Goal: Find contact information: Find contact information

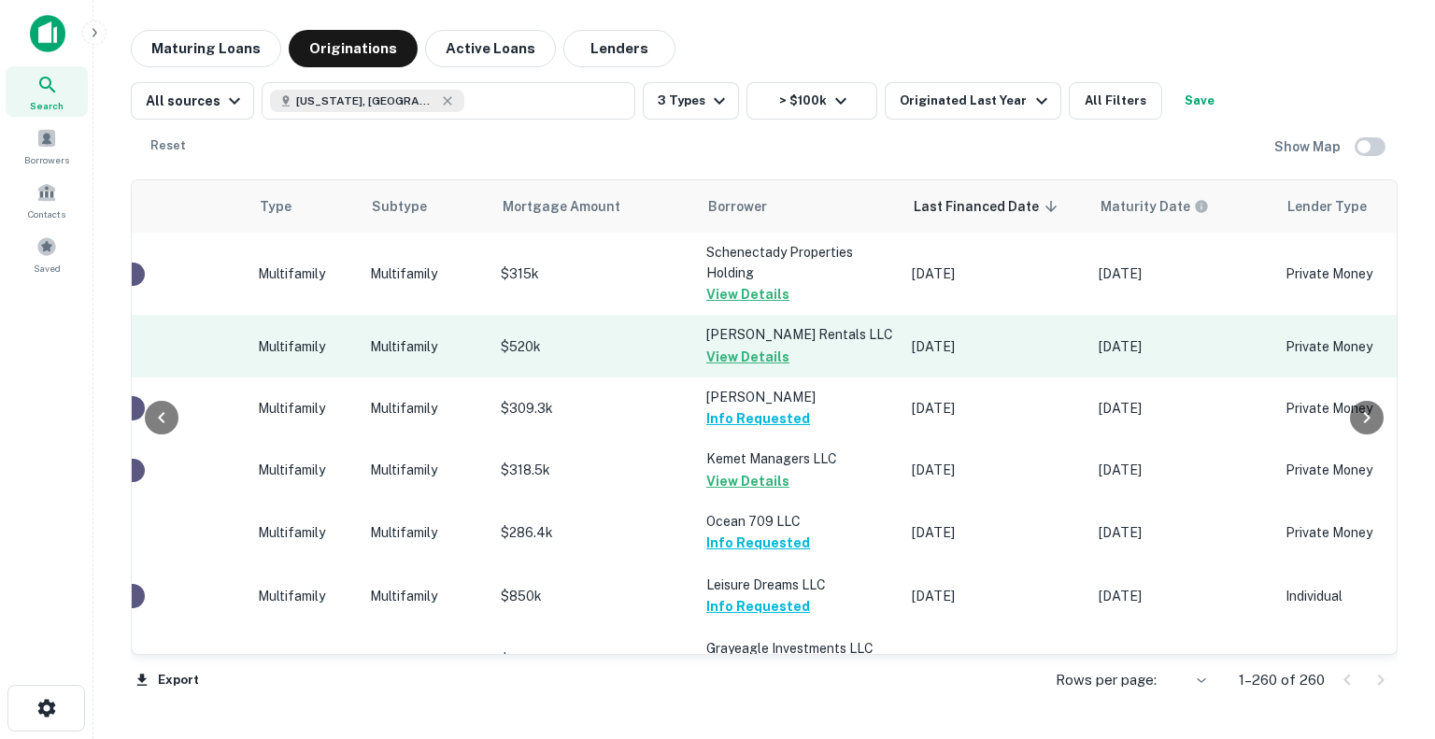
scroll to position [0, 698]
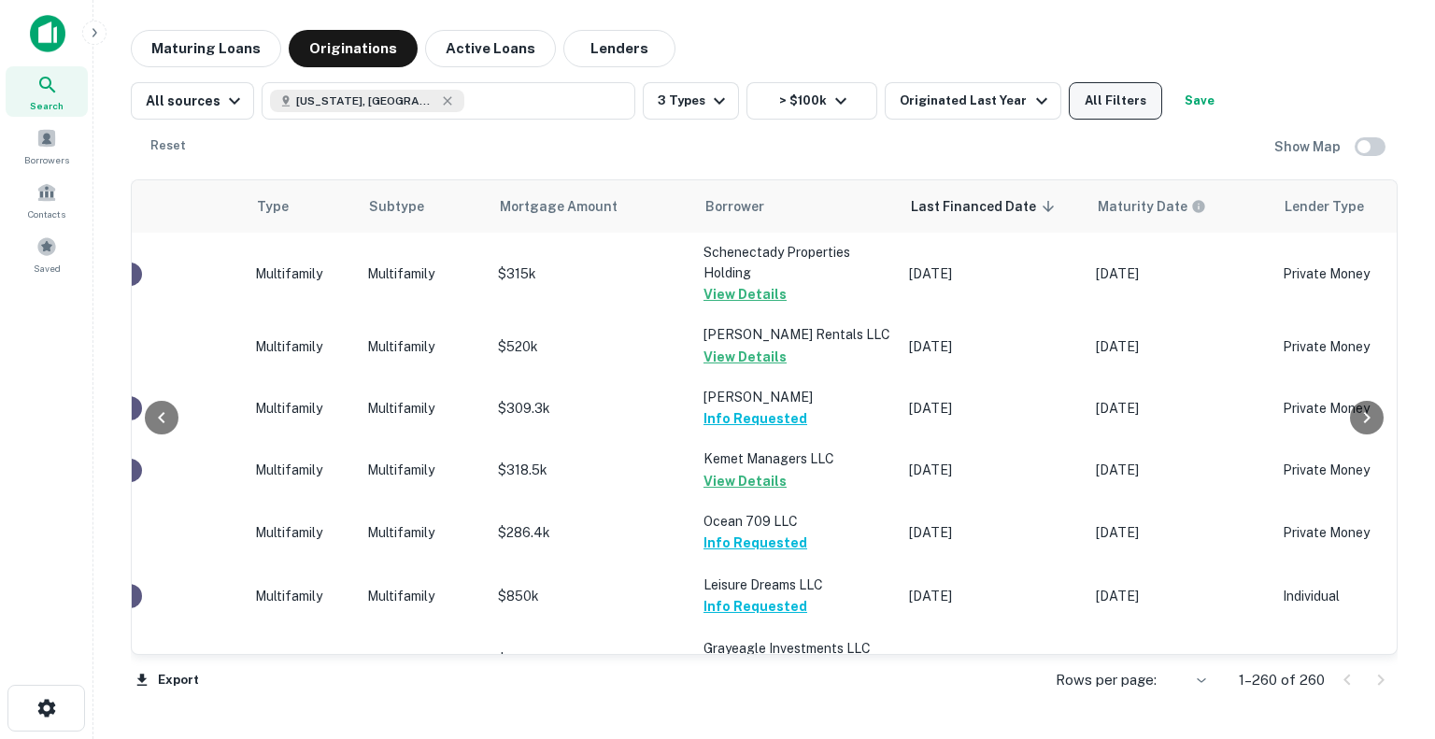
click at [1106, 111] on button "All Filters" at bounding box center [1115, 100] width 93 height 37
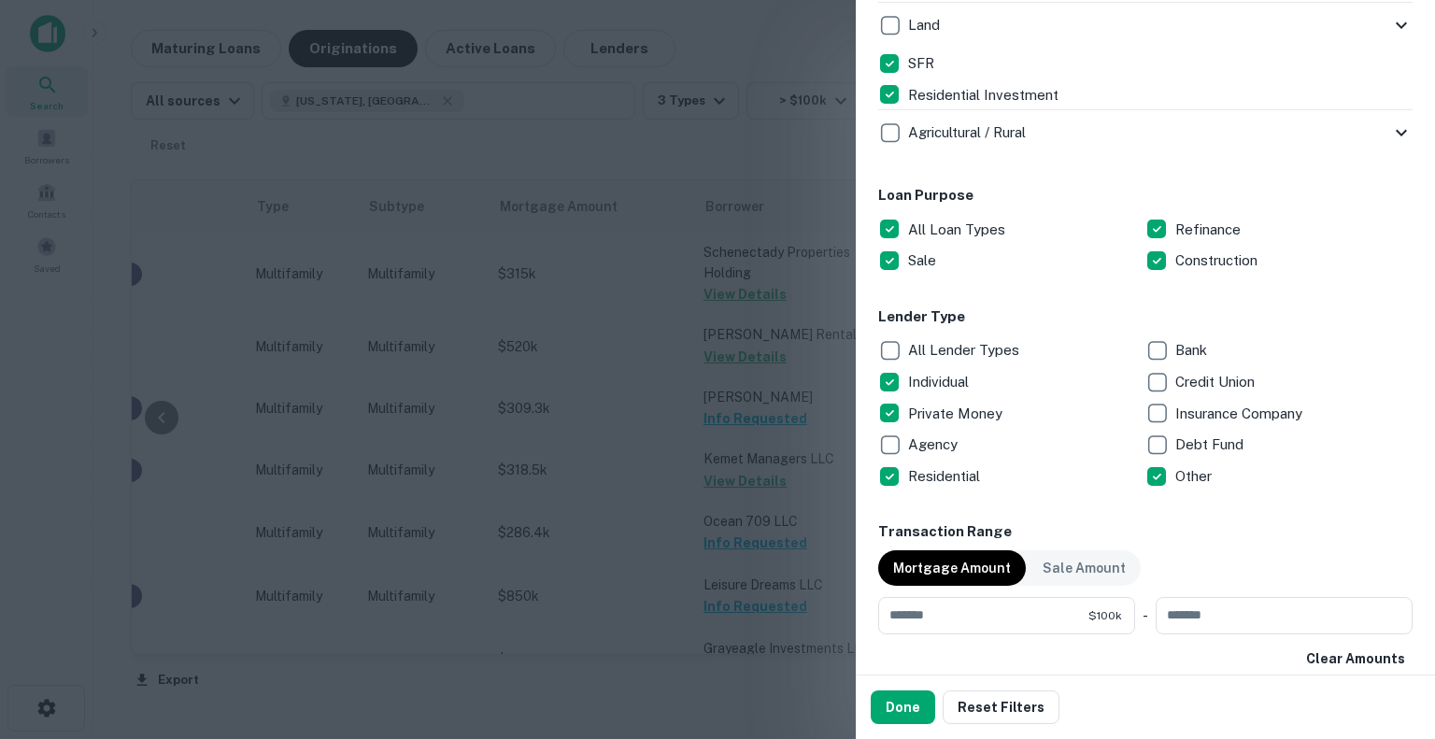
scroll to position [882, 0]
click at [759, 597] on div at bounding box center [717, 369] width 1435 height 739
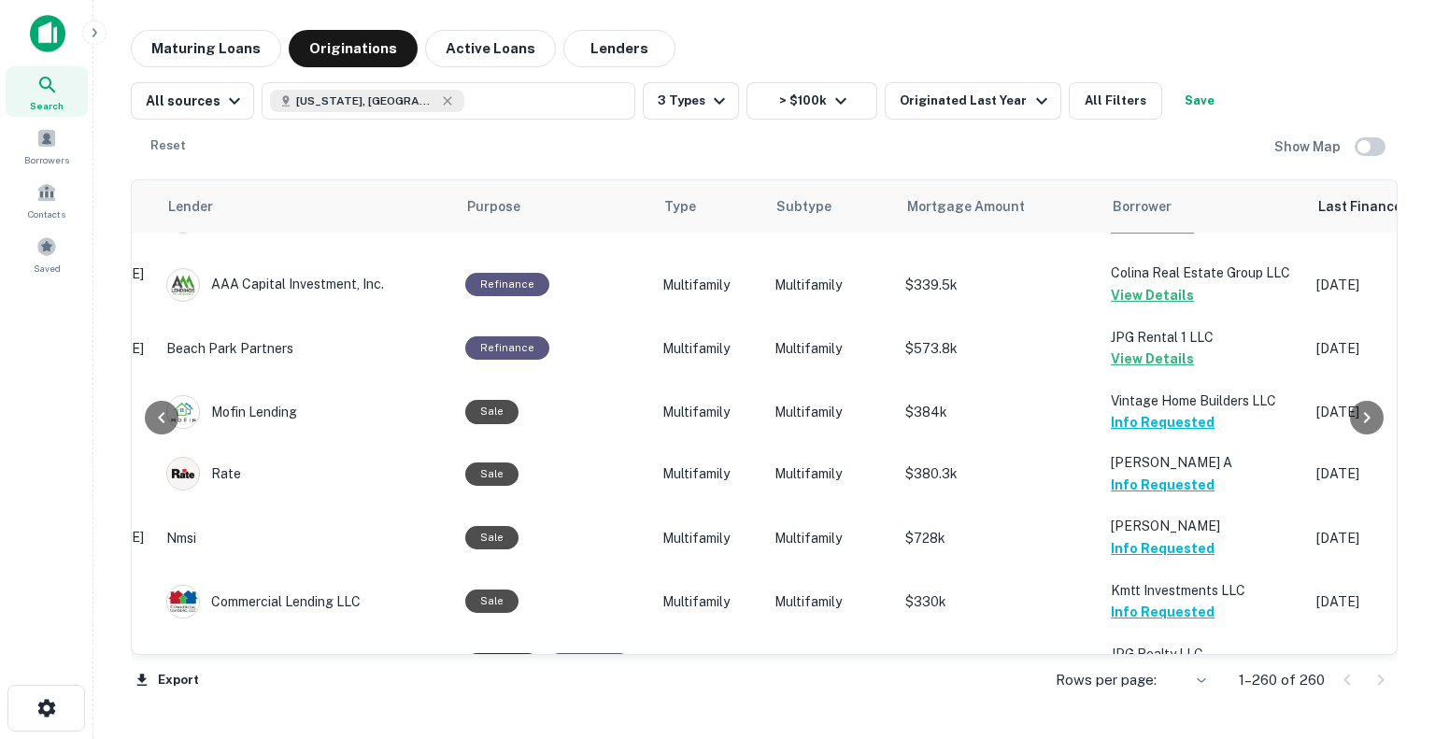
scroll to position [4335, 291]
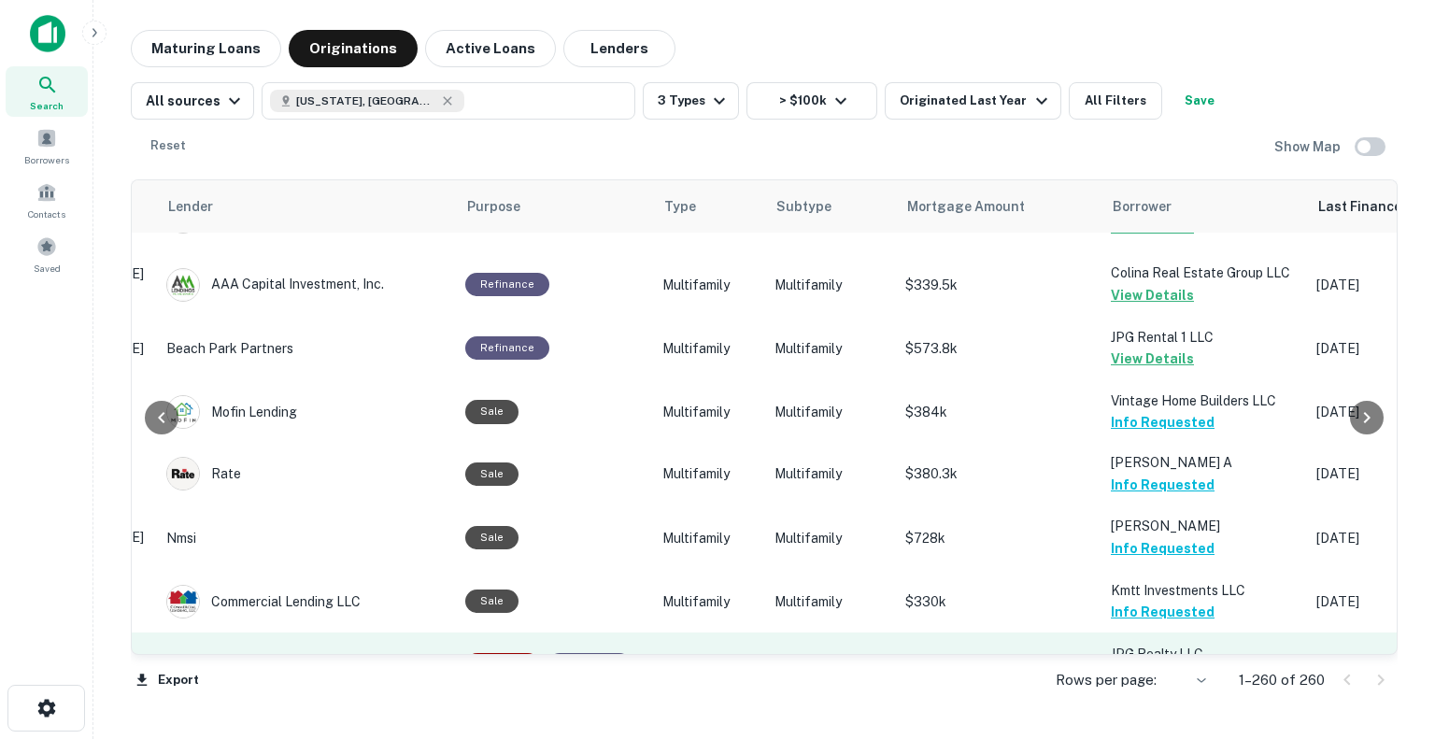
click at [1138, 664] on button "Request Borrower Info" at bounding box center [1186, 675] width 151 height 22
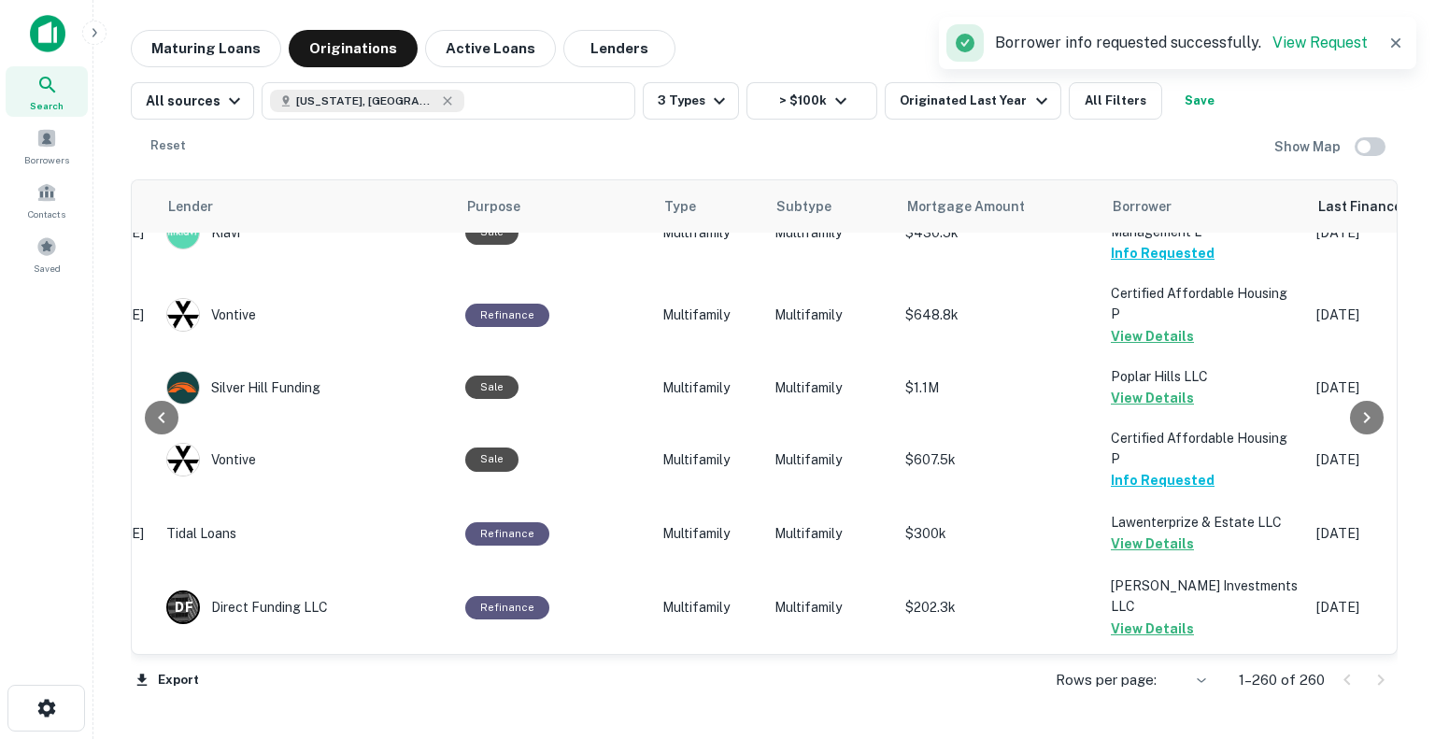
scroll to position [6690, 291]
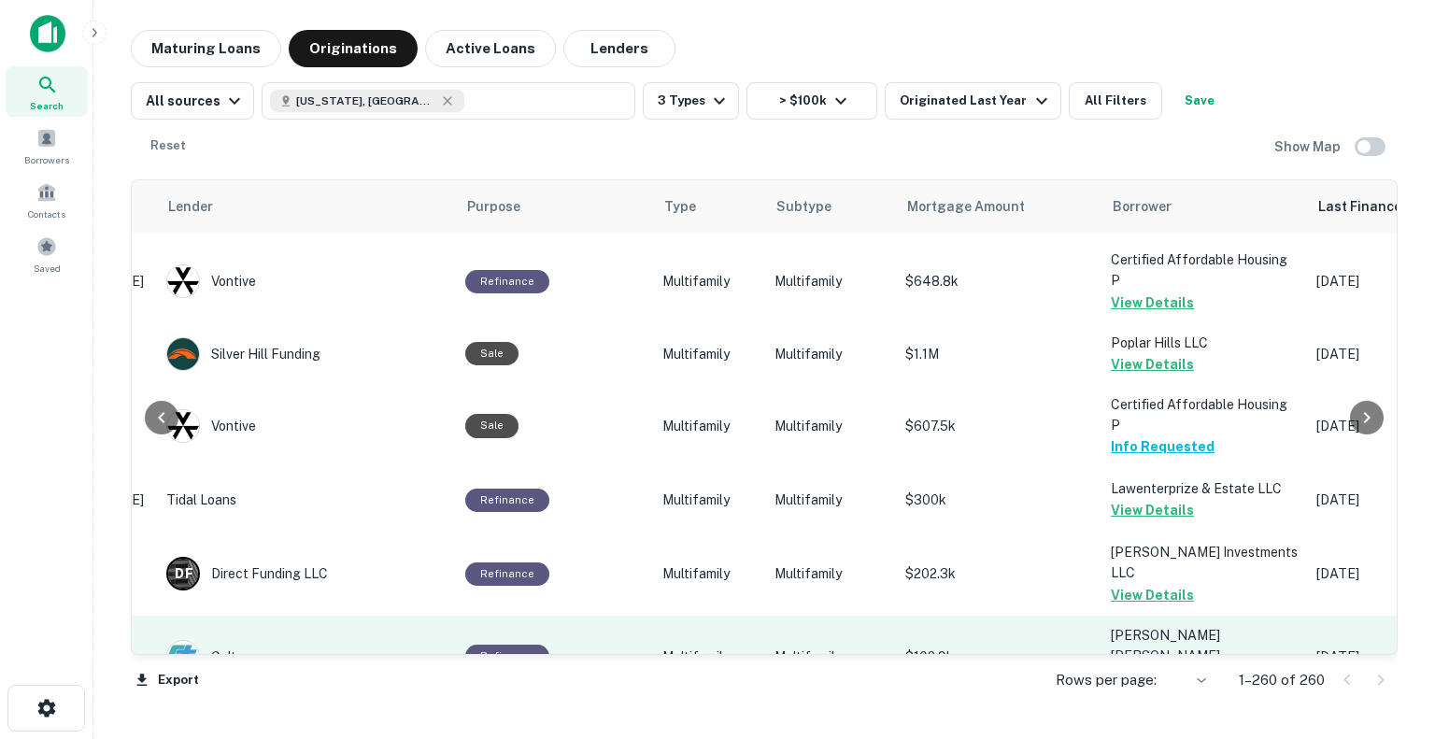
click at [1156, 666] on button "Request Borrower Info" at bounding box center [1186, 677] width 151 height 22
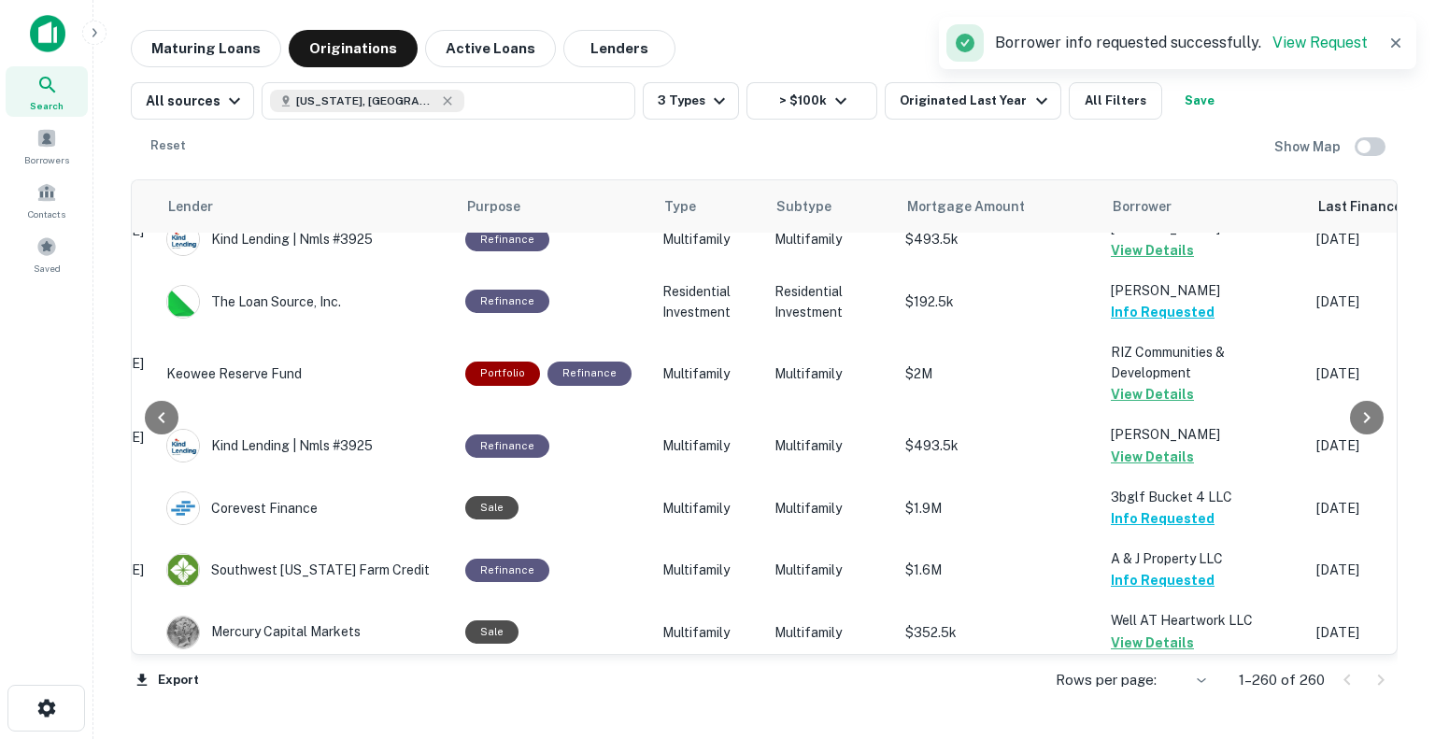
scroll to position [7493, 291]
click at [1141, 692] on button "Request Borrower Info" at bounding box center [1186, 703] width 151 height 22
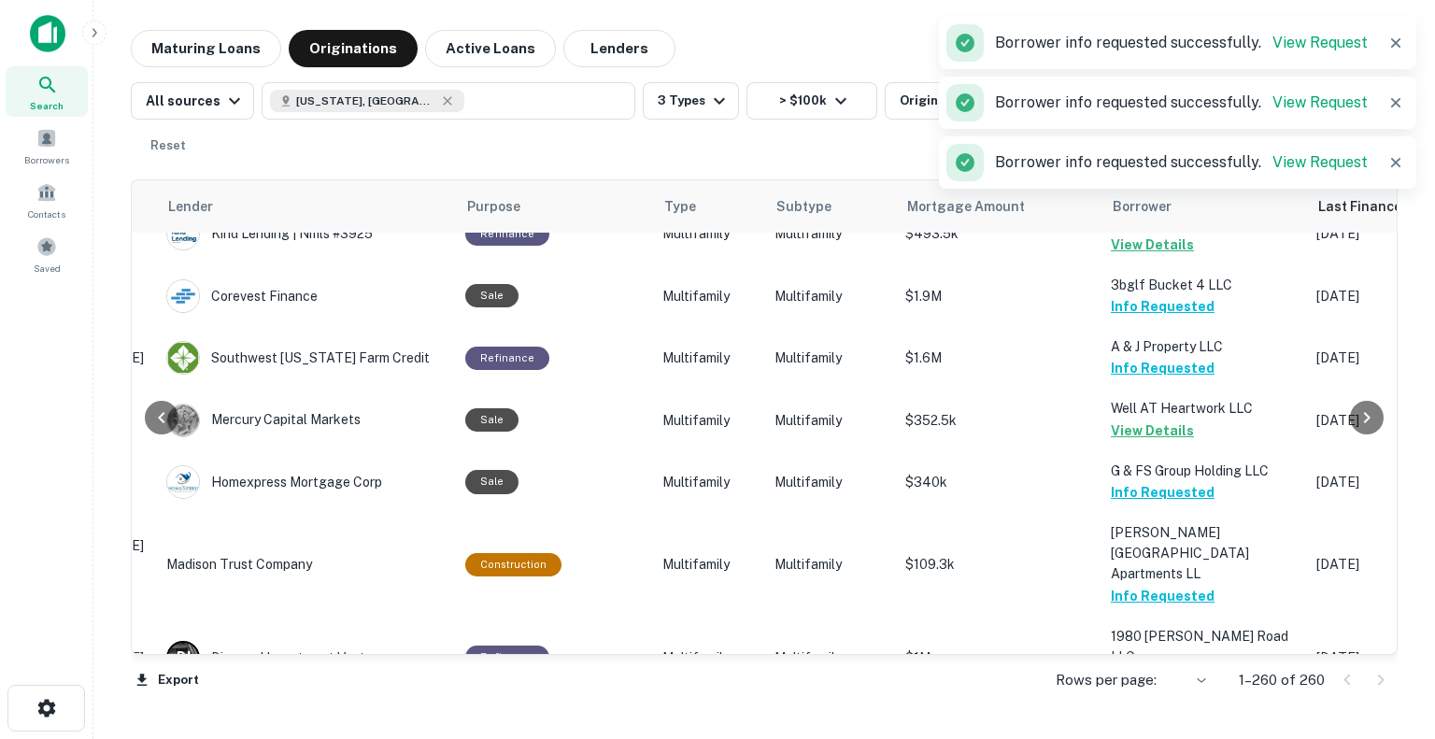
scroll to position [7742, 291]
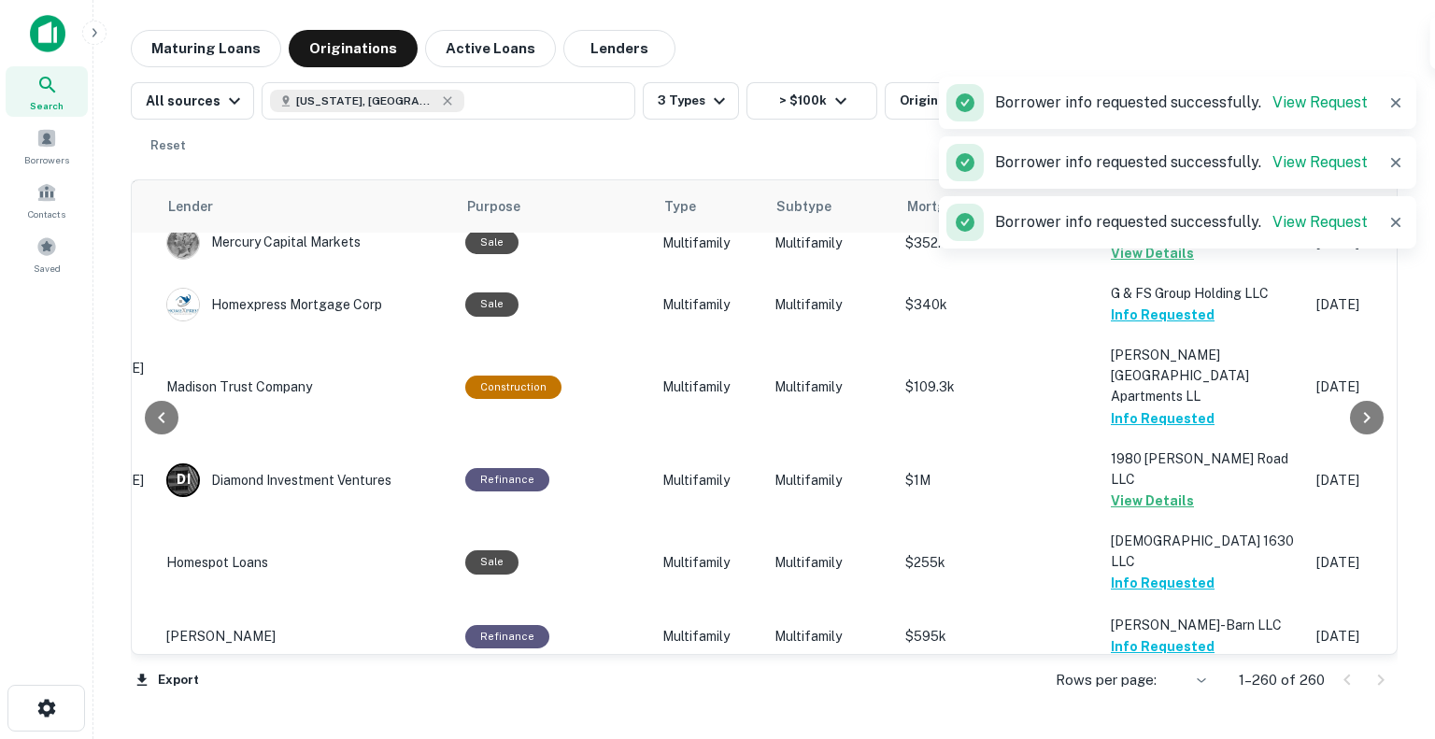
scroll to position [7882, 291]
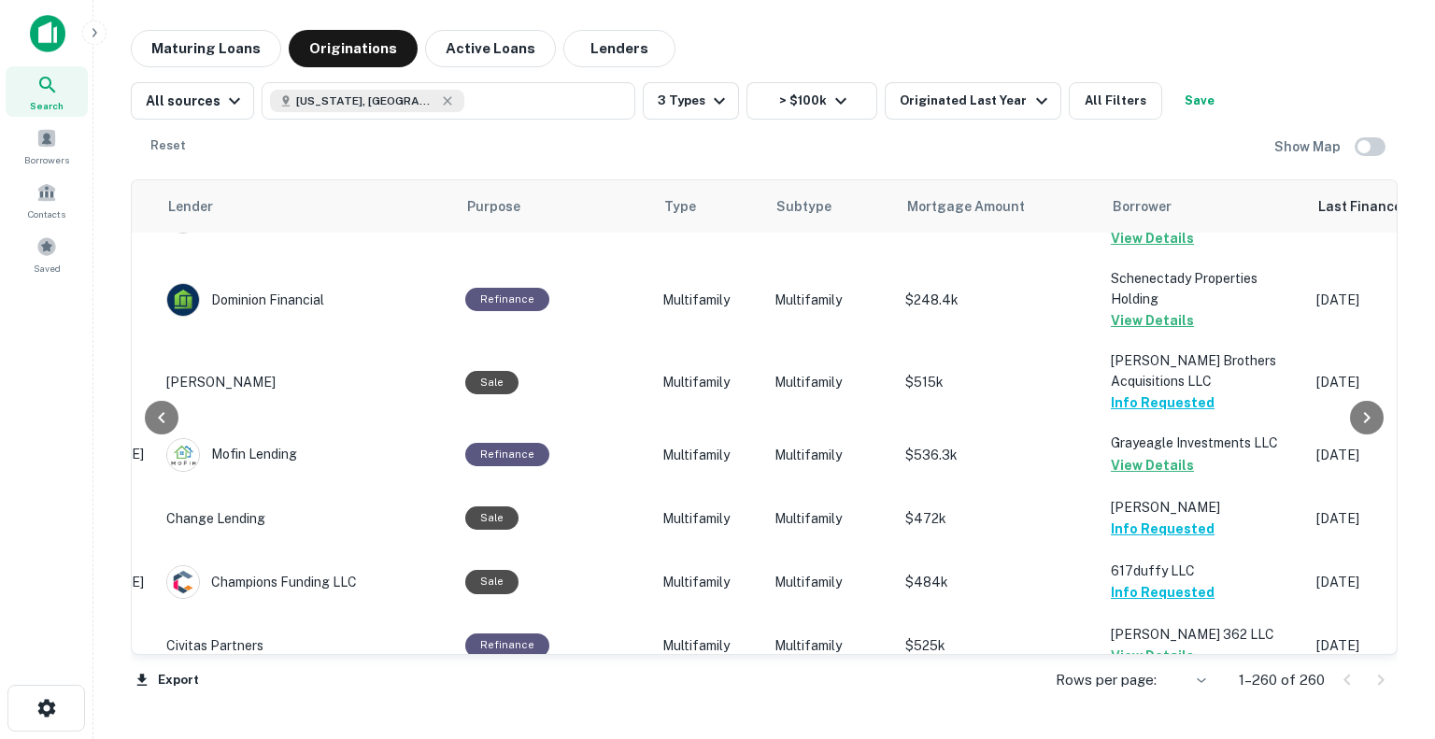
scroll to position [8375, 291]
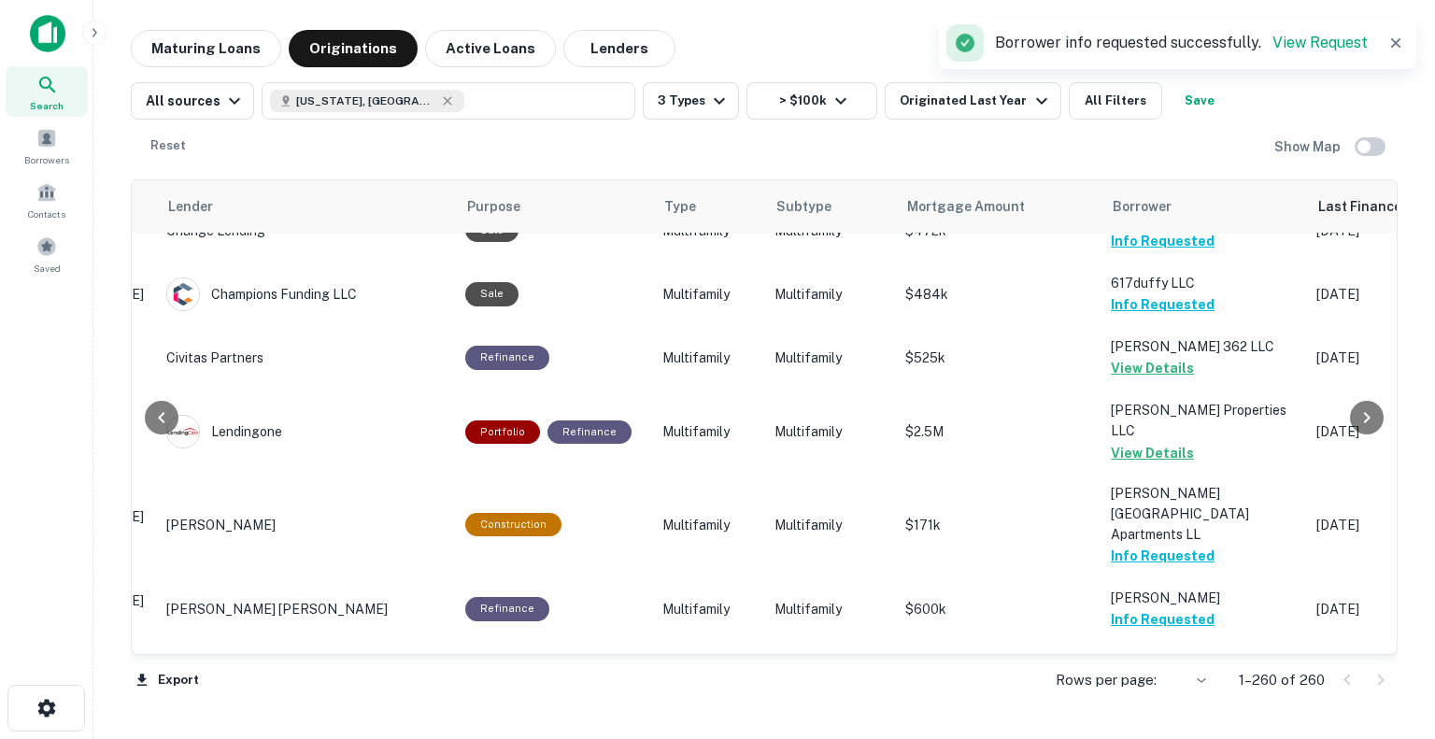
scroll to position [8667, 291]
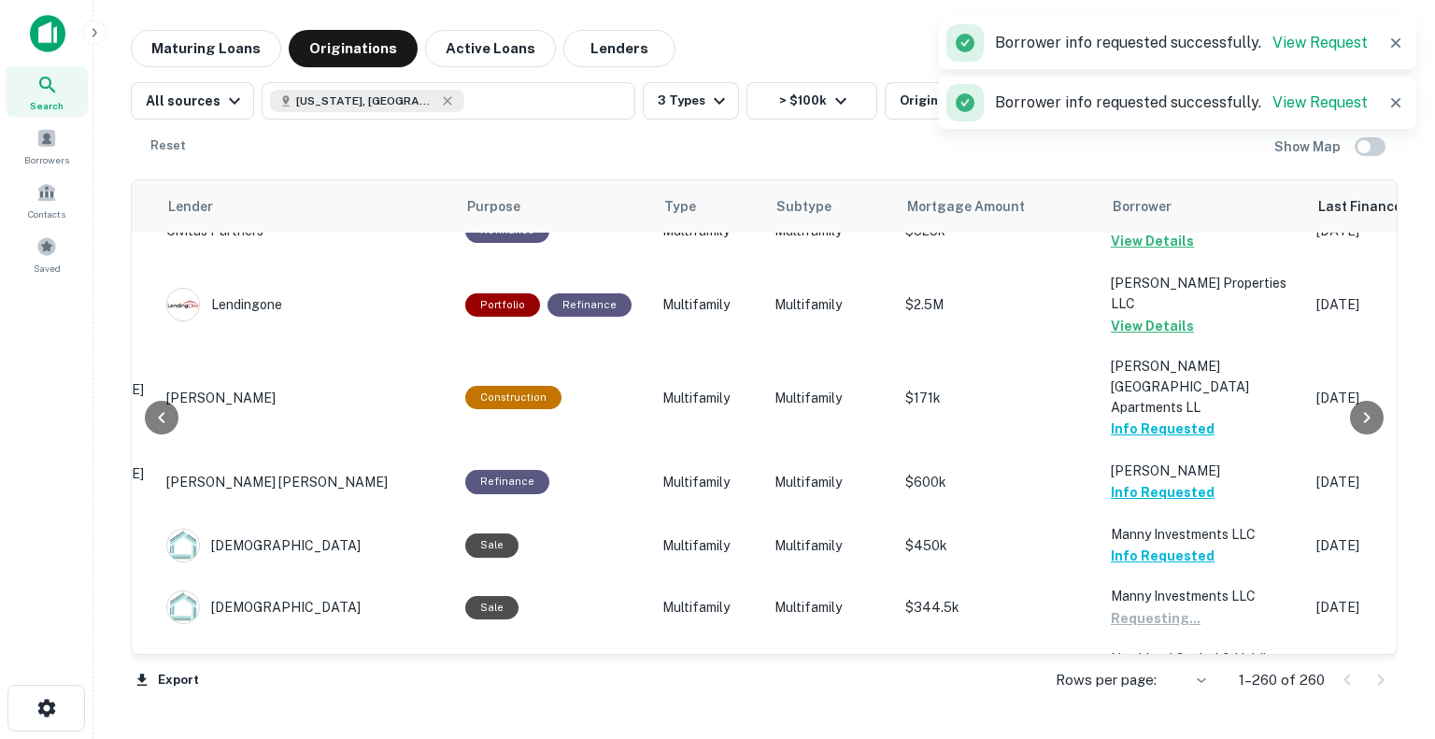
scroll to position [8831, 291]
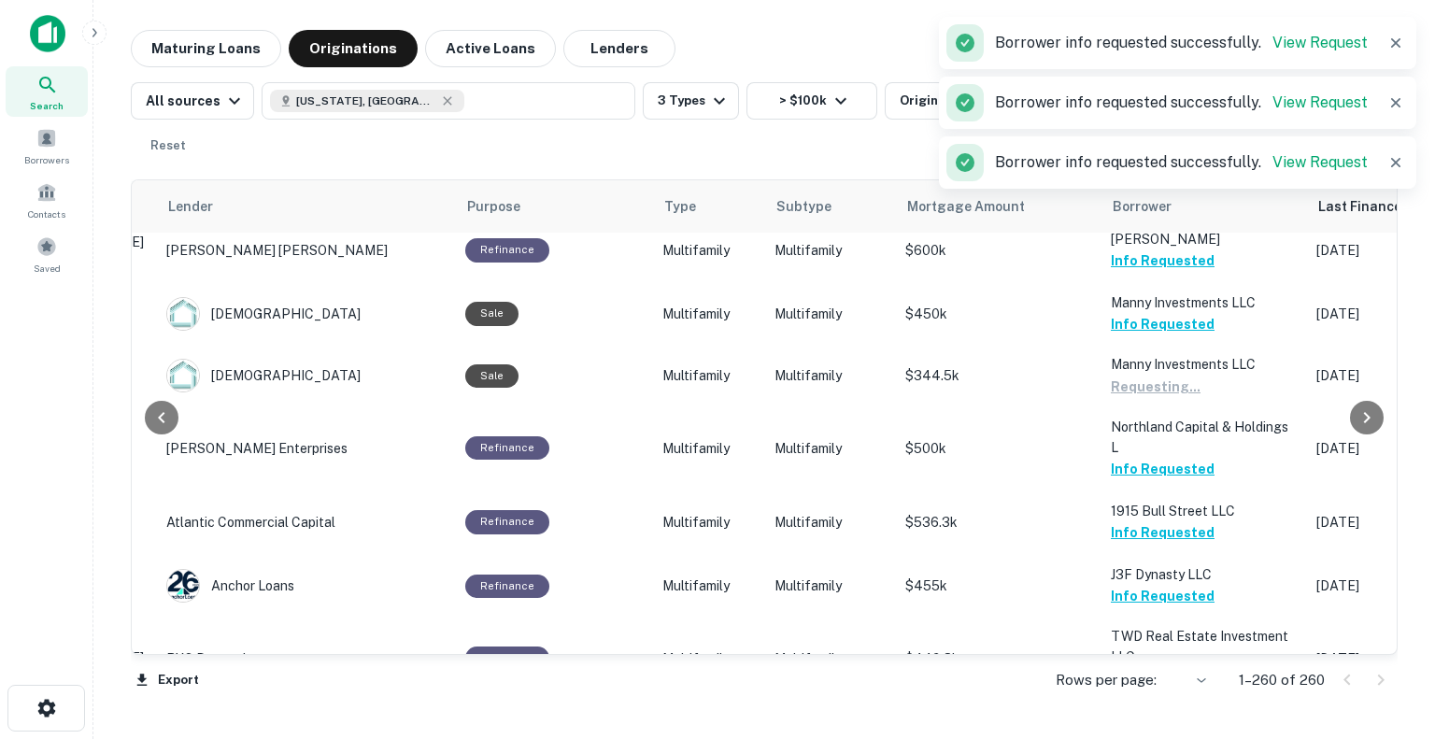
scroll to position [9026, 291]
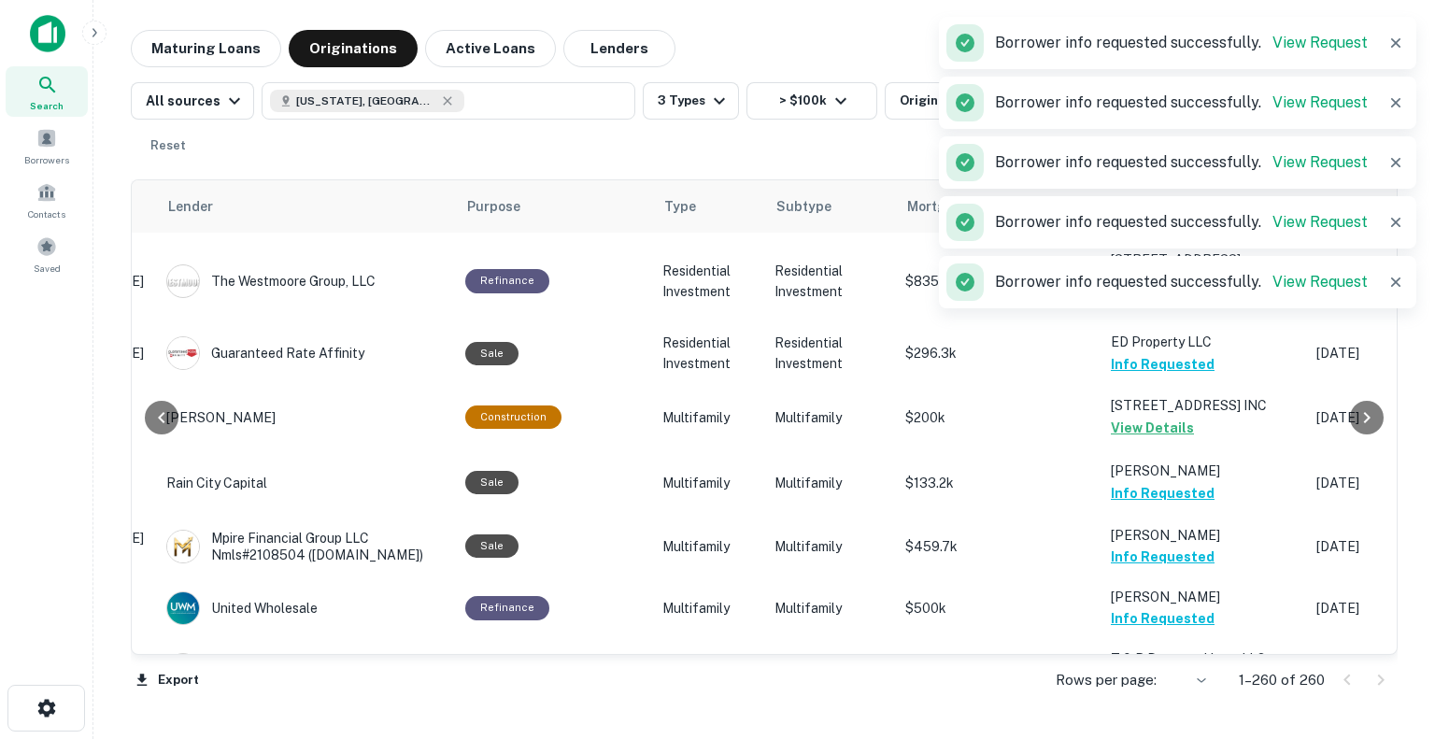
scroll to position [9483, 291]
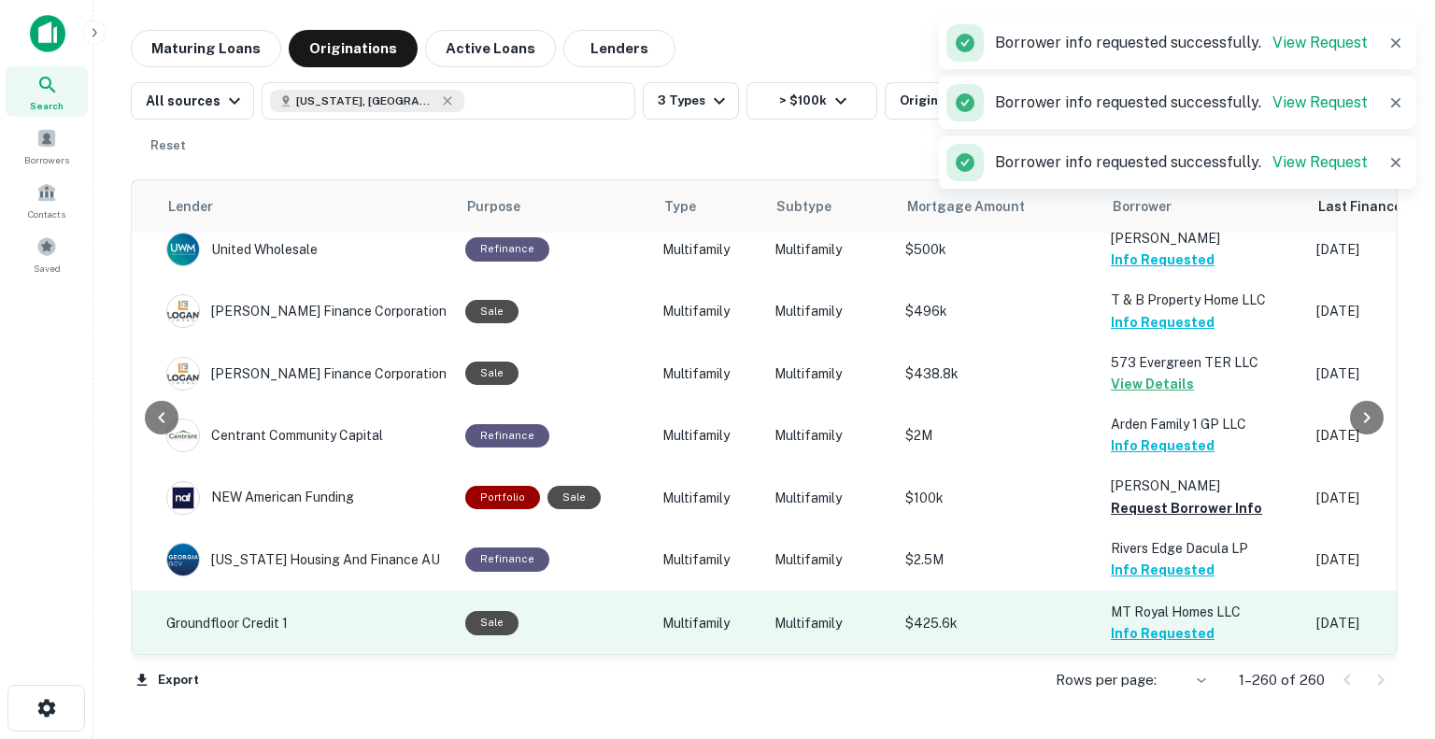
scroll to position [9842, 291]
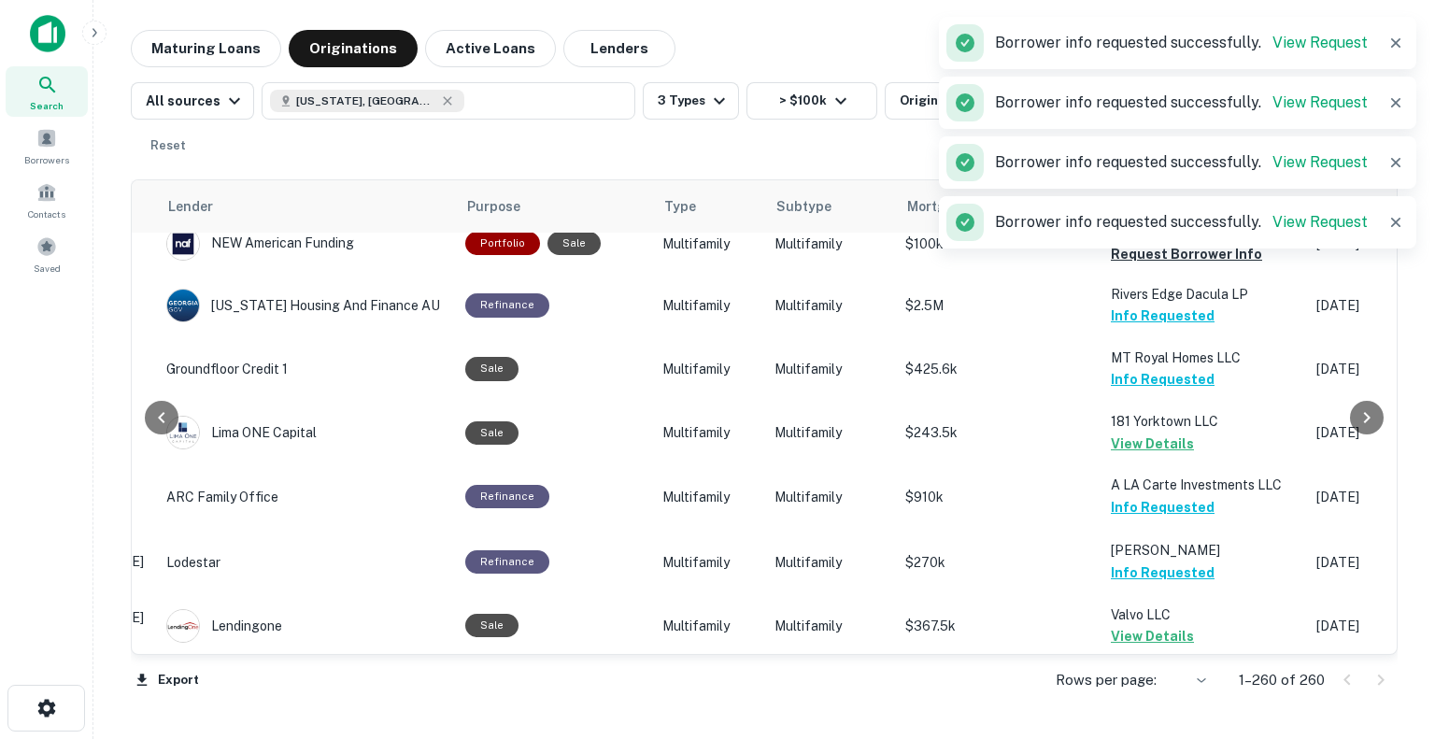
scroll to position [10108, 291]
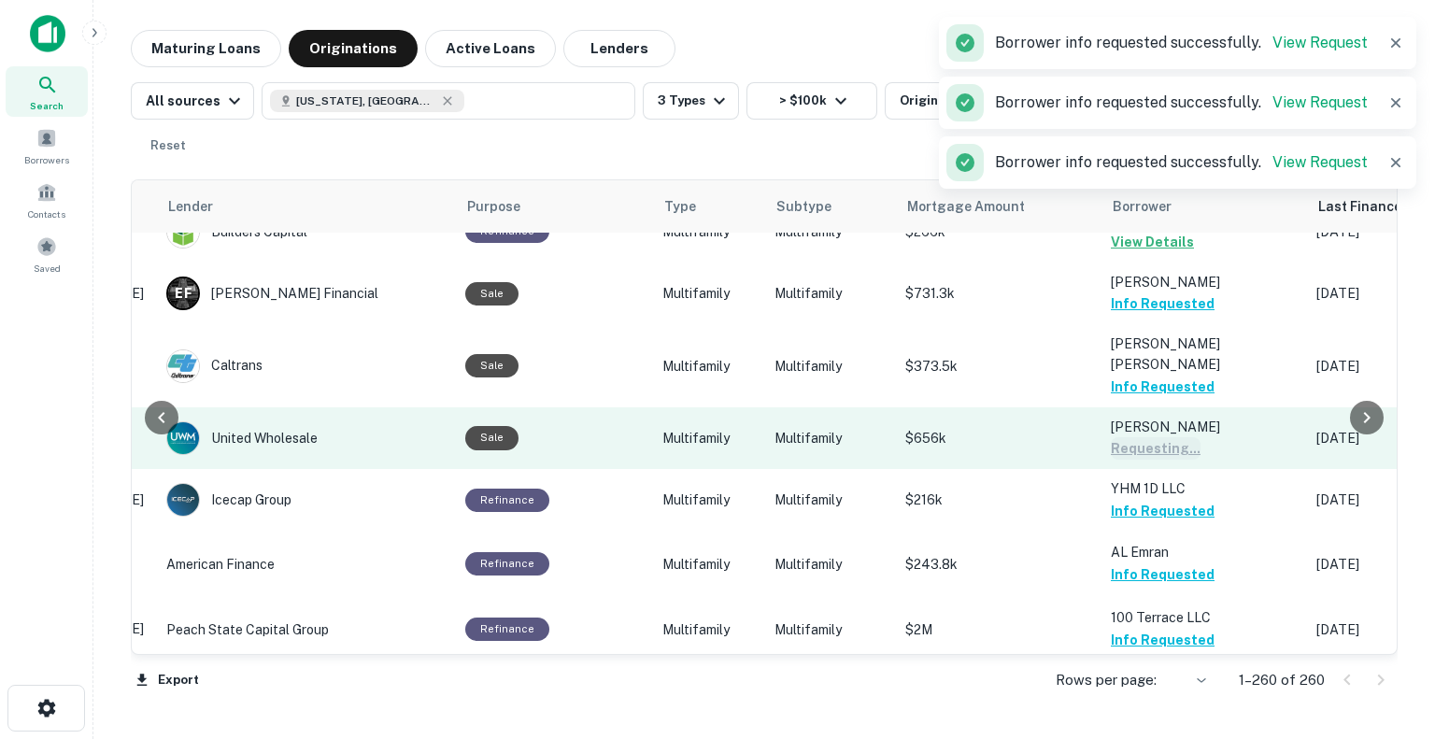
scroll to position [10741, 291]
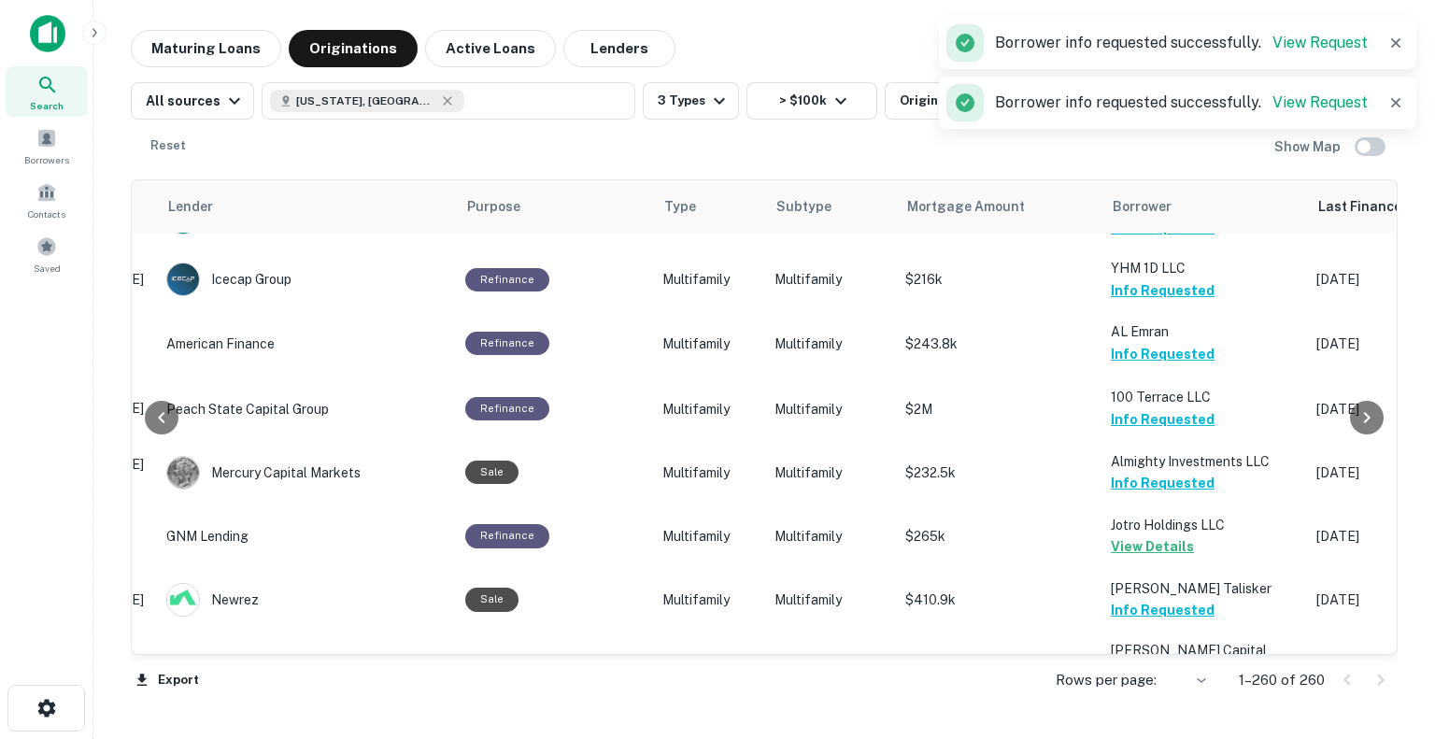
scroll to position [10962, 291]
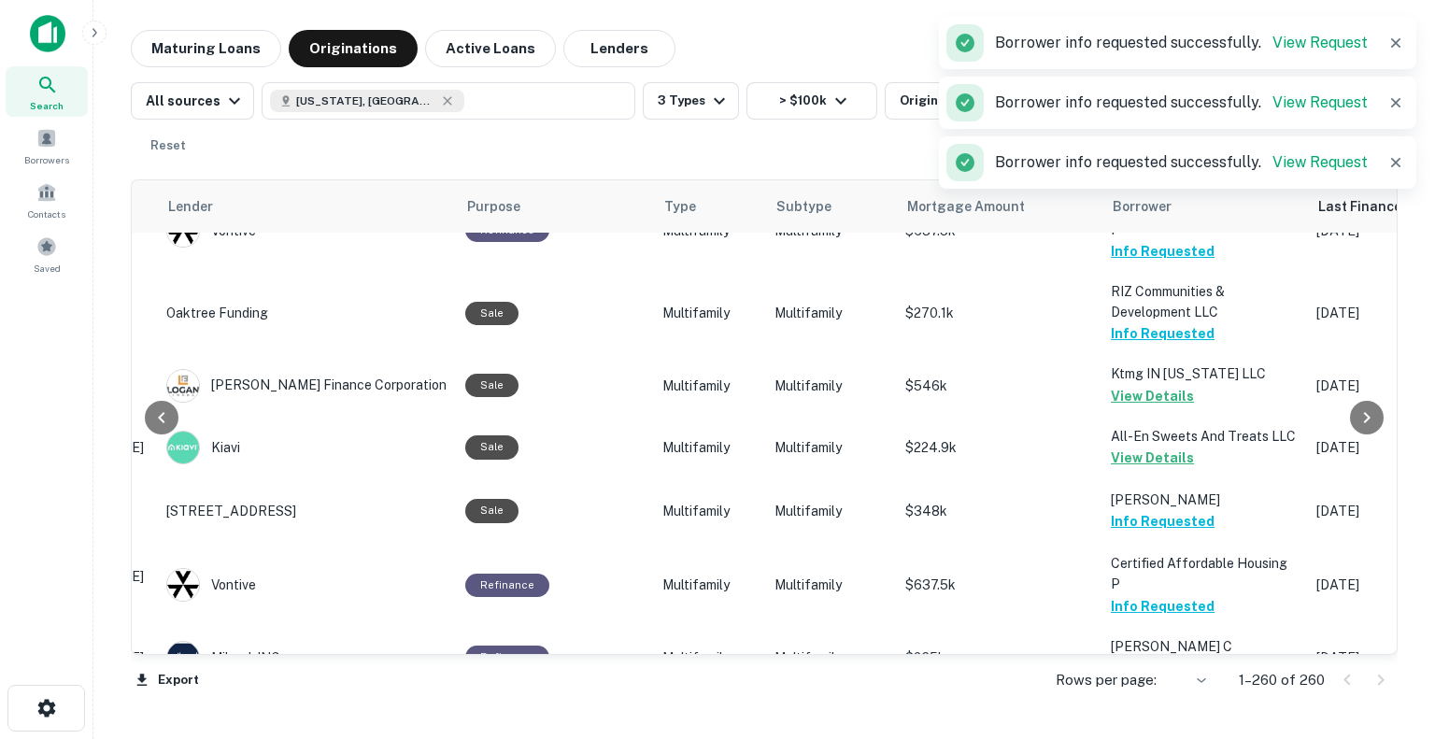
scroll to position [11524, 291]
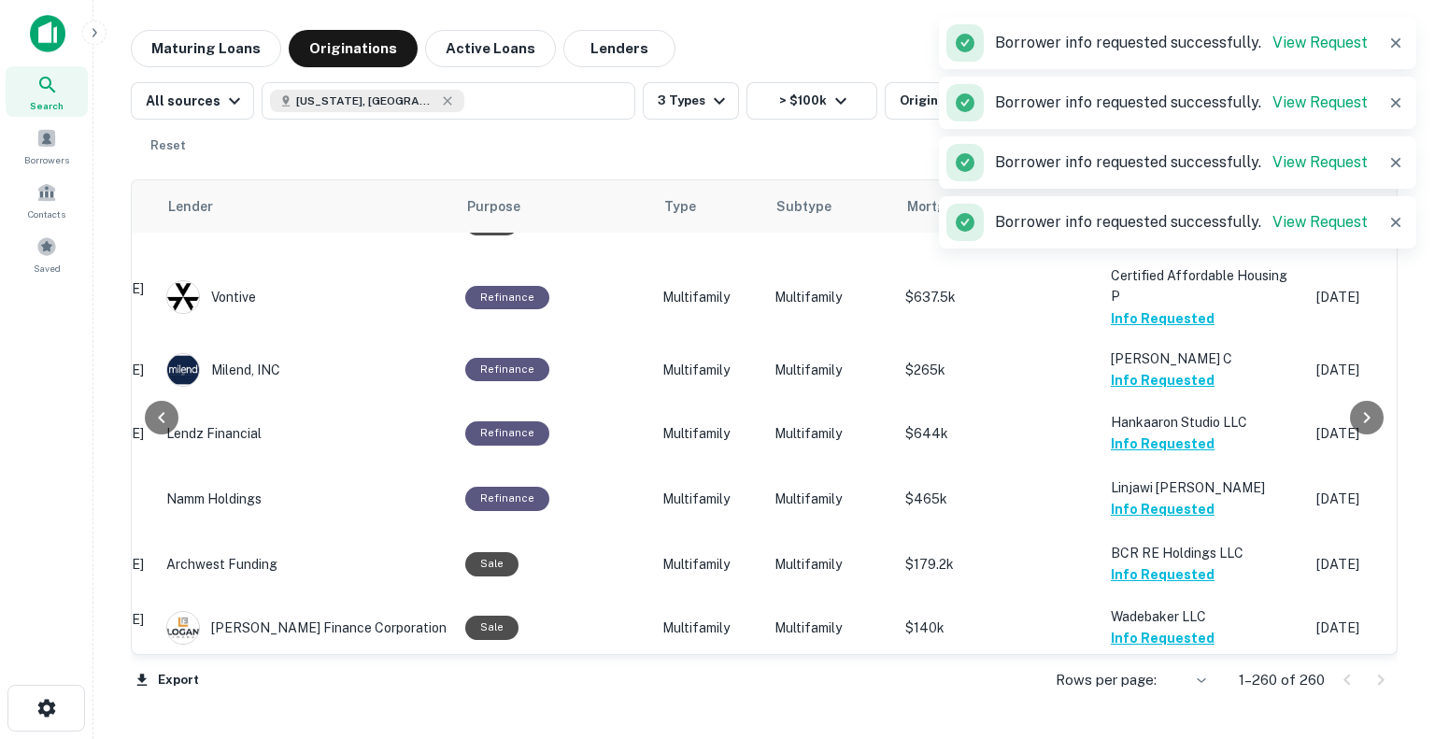
scroll to position [11773, 291]
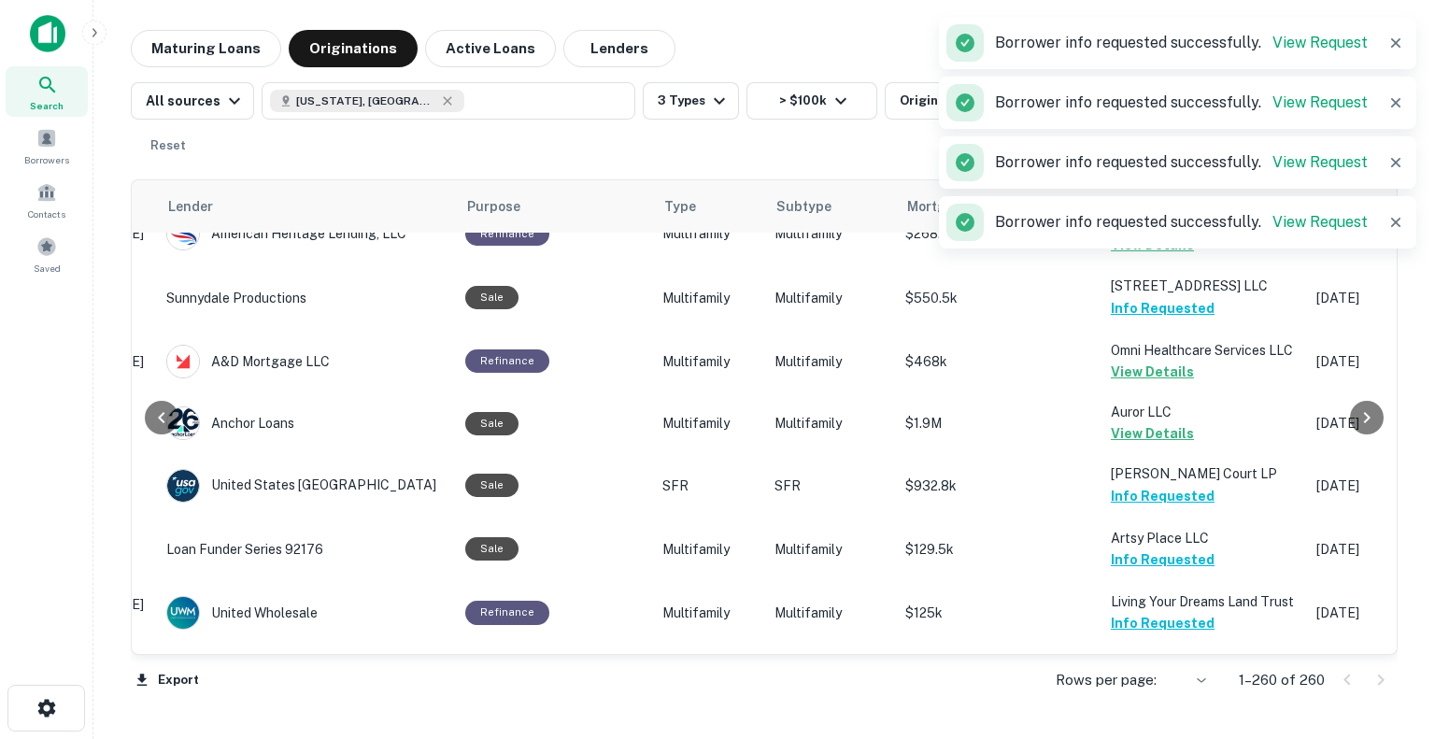
scroll to position [12230, 291]
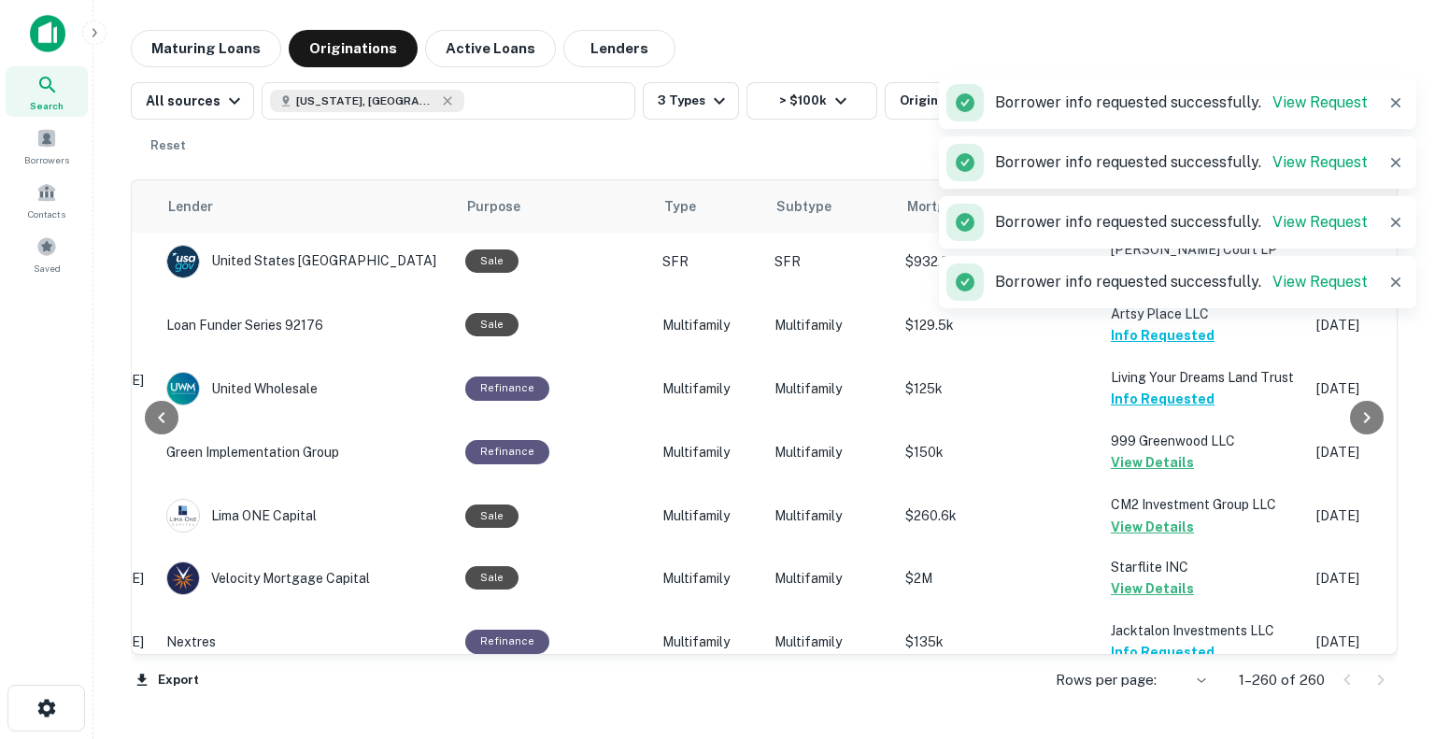
scroll to position [12463, 291]
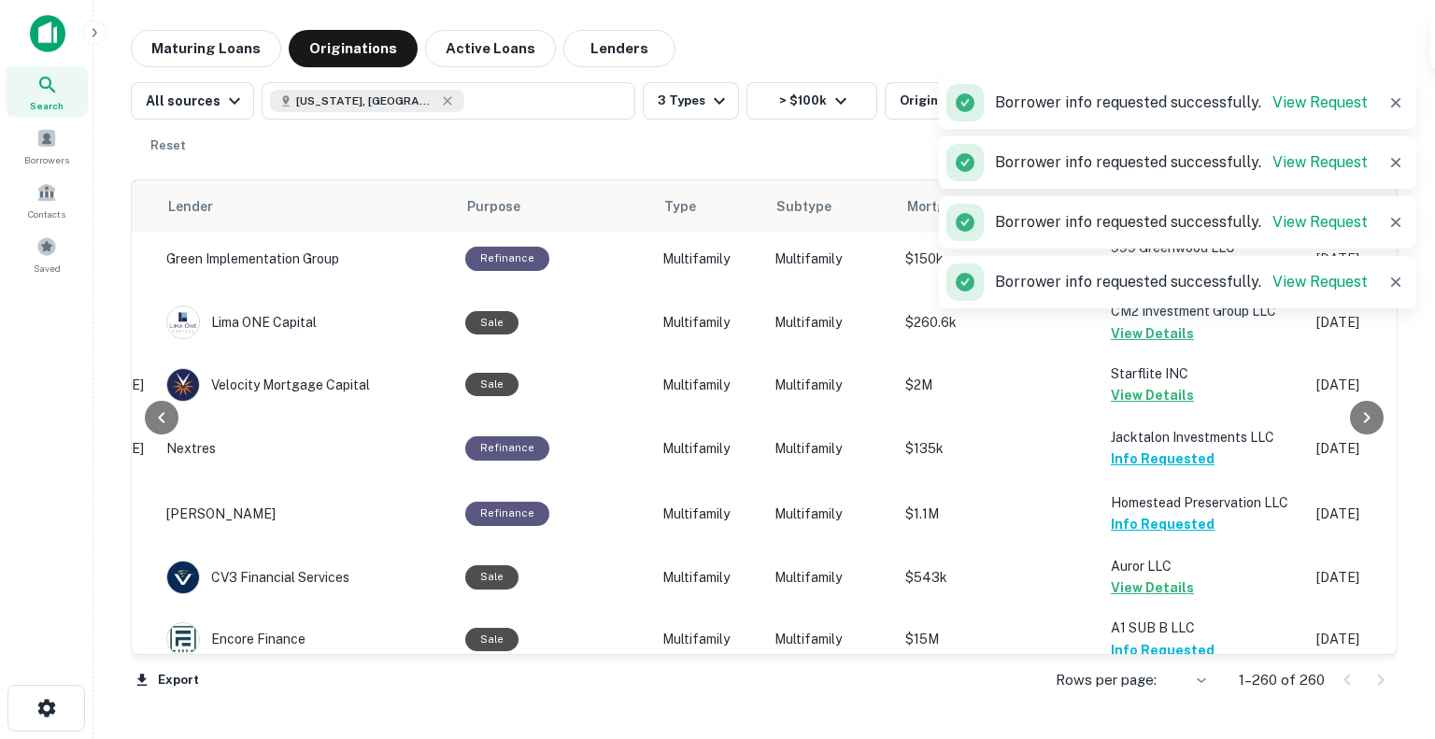
scroll to position [12654, 291]
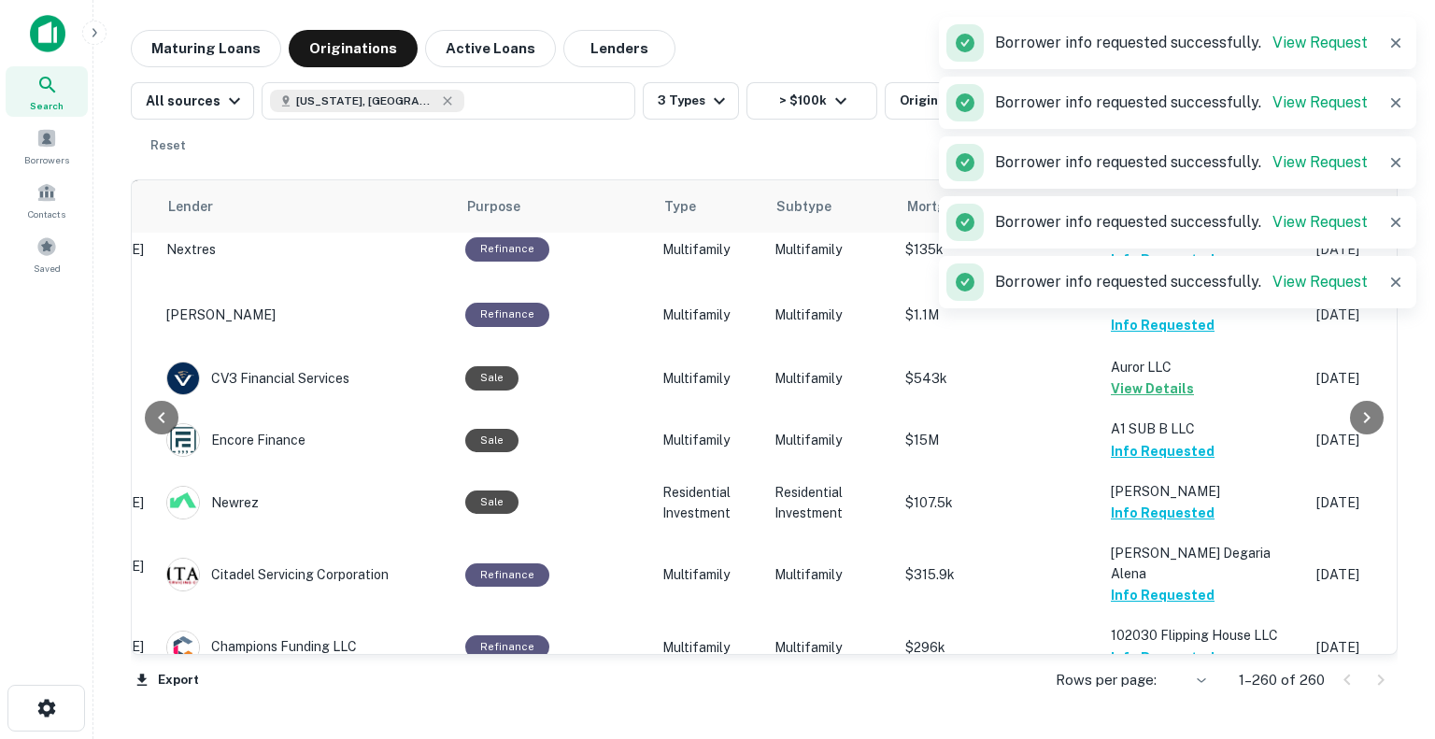
scroll to position [12848, 291]
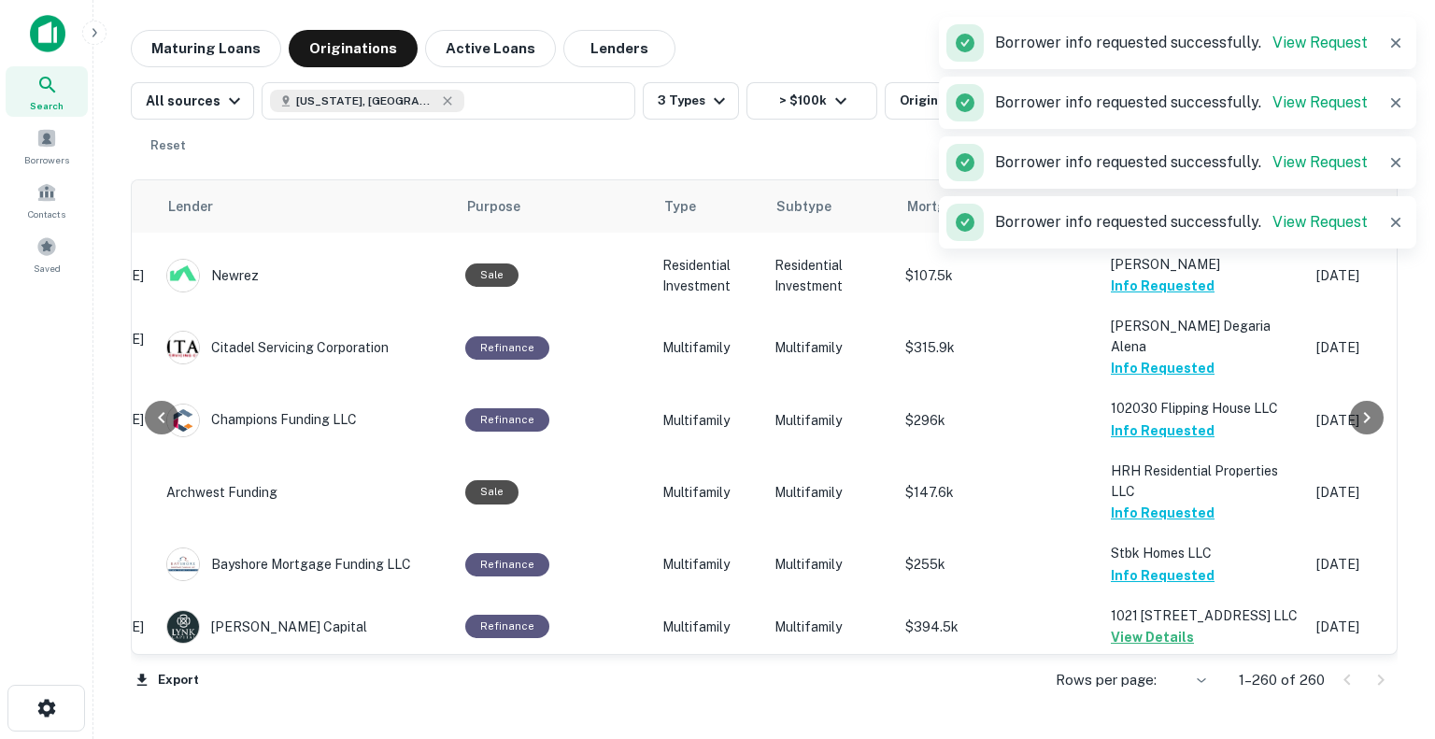
scroll to position [13073, 291]
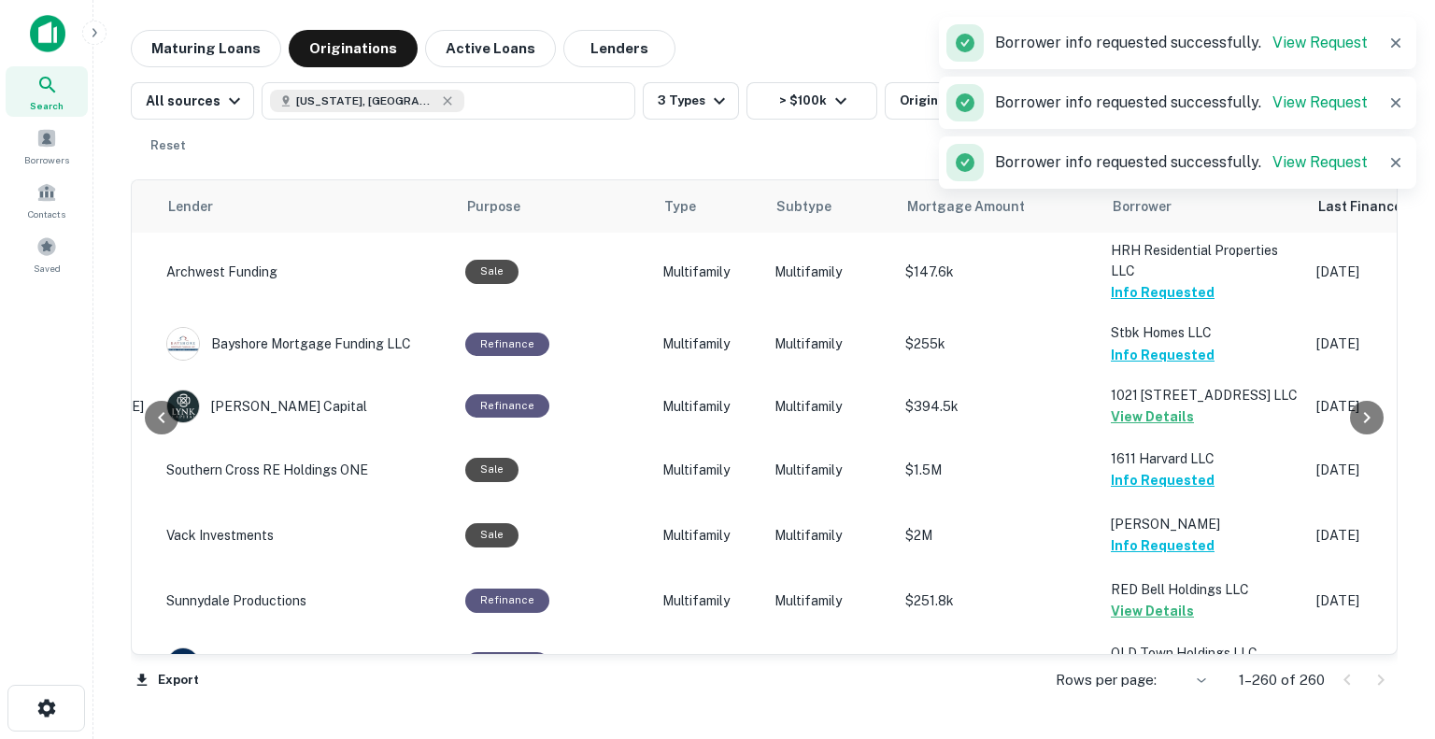
scroll to position [13294, 291]
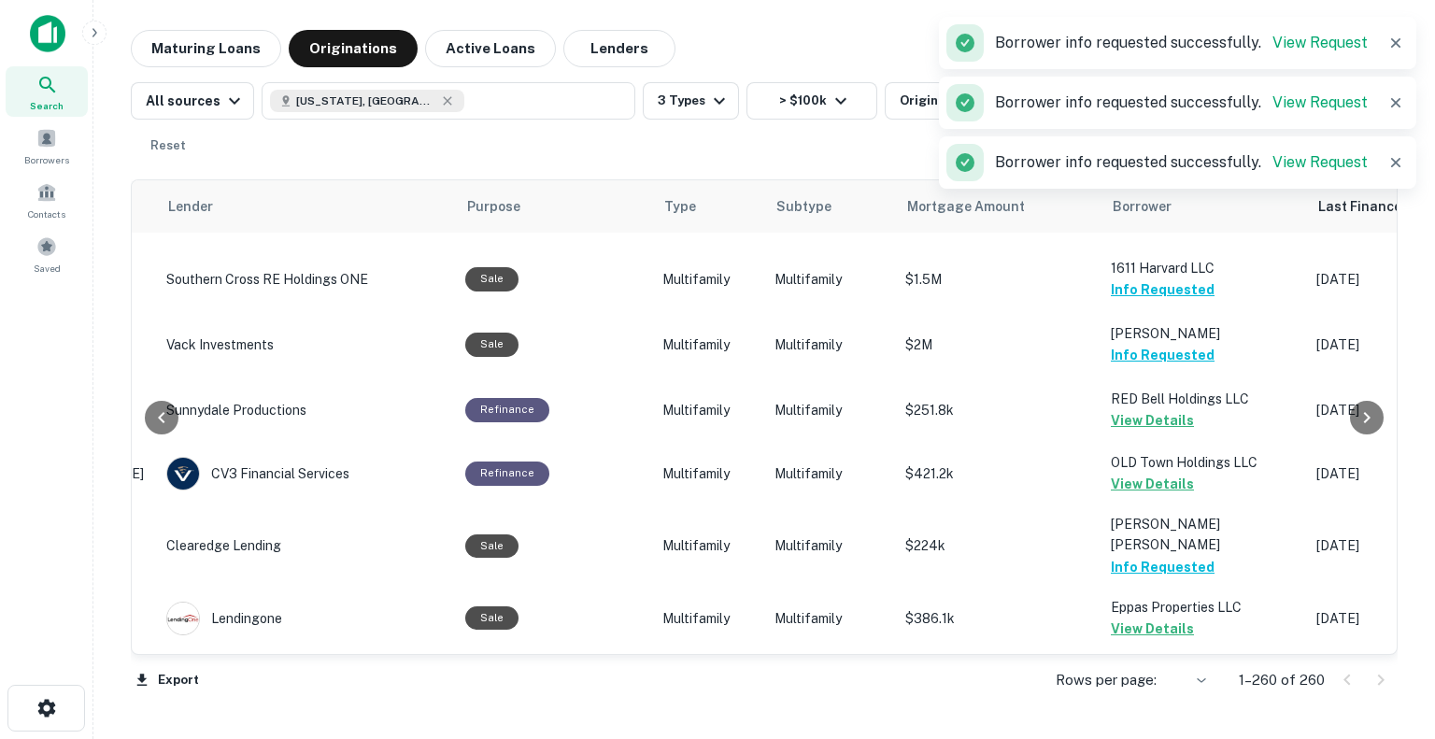
scroll to position [13482, 291]
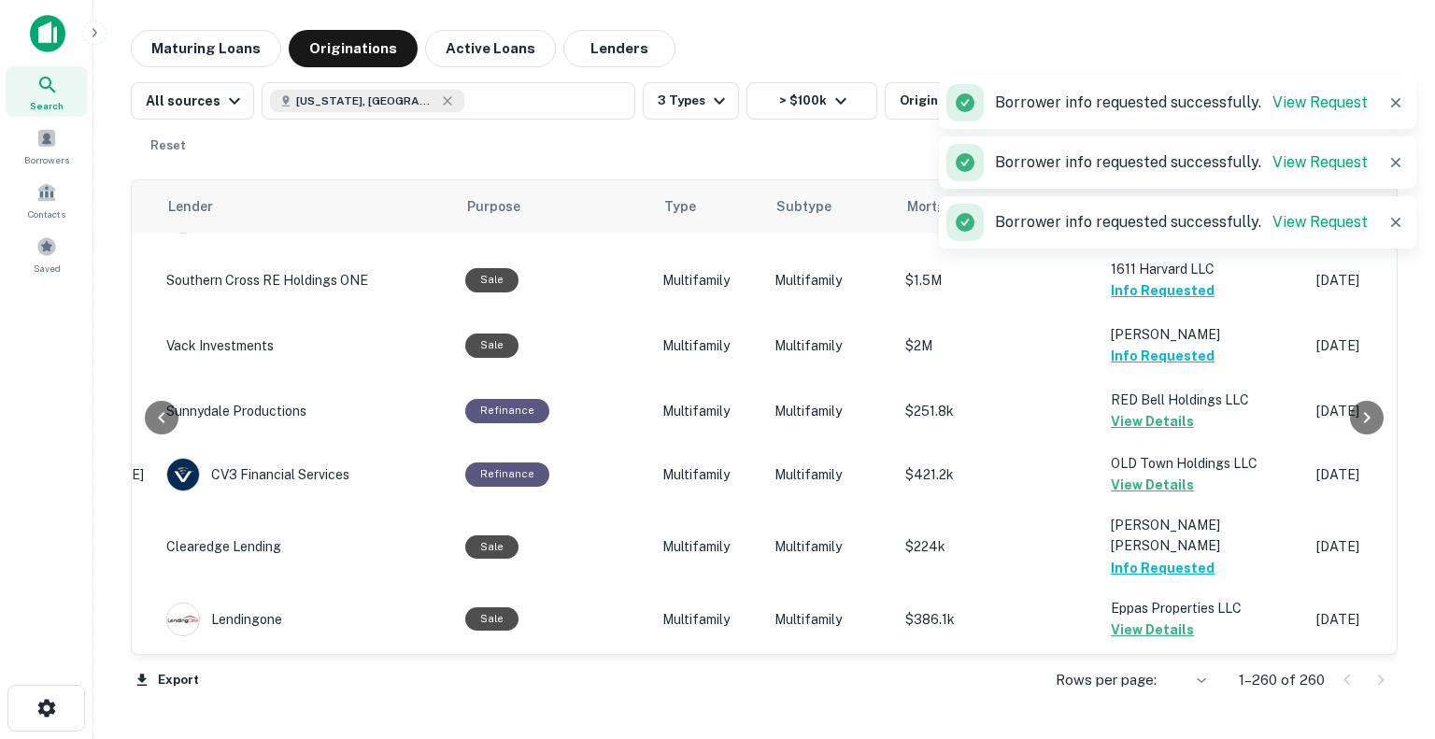
scroll to position [13641, 291]
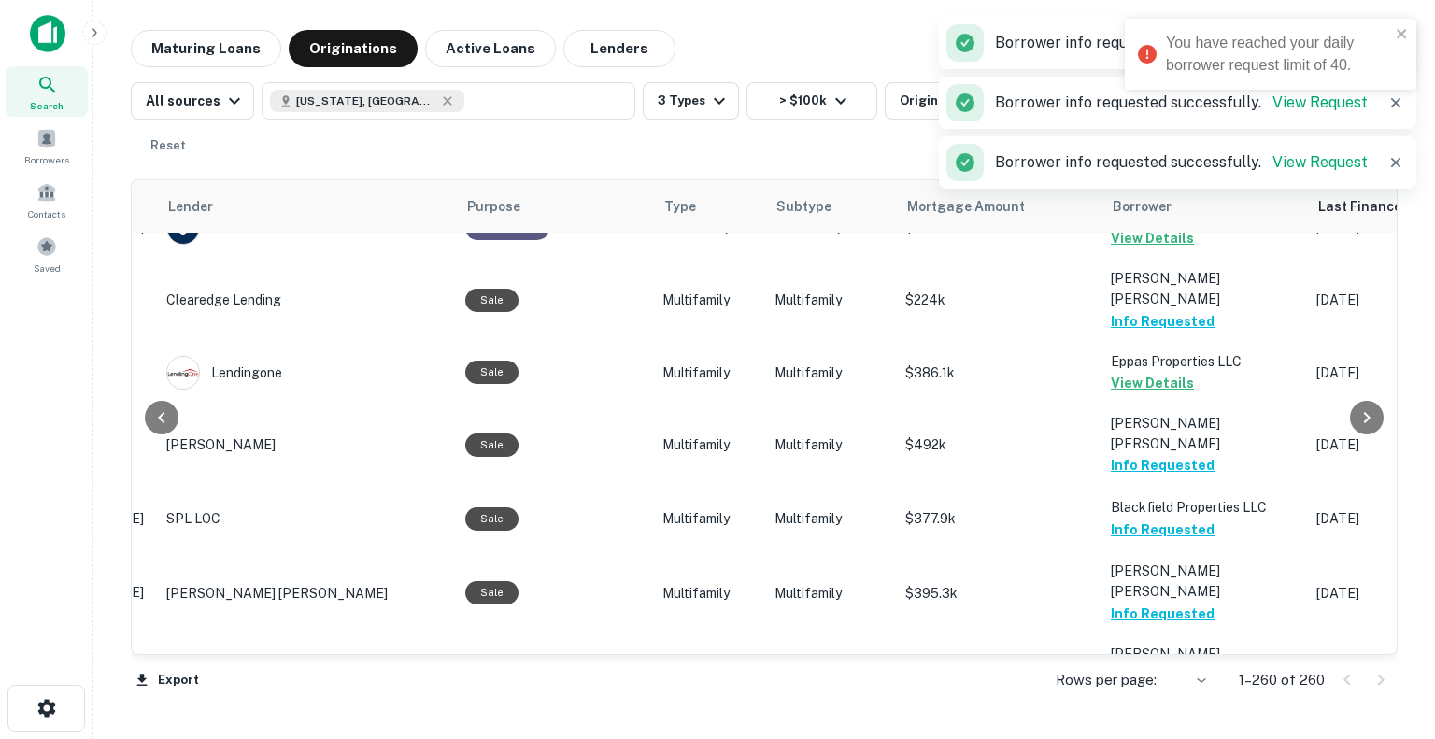
scroll to position [13735, 291]
